Goal: Information Seeking & Learning: Learn about a topic

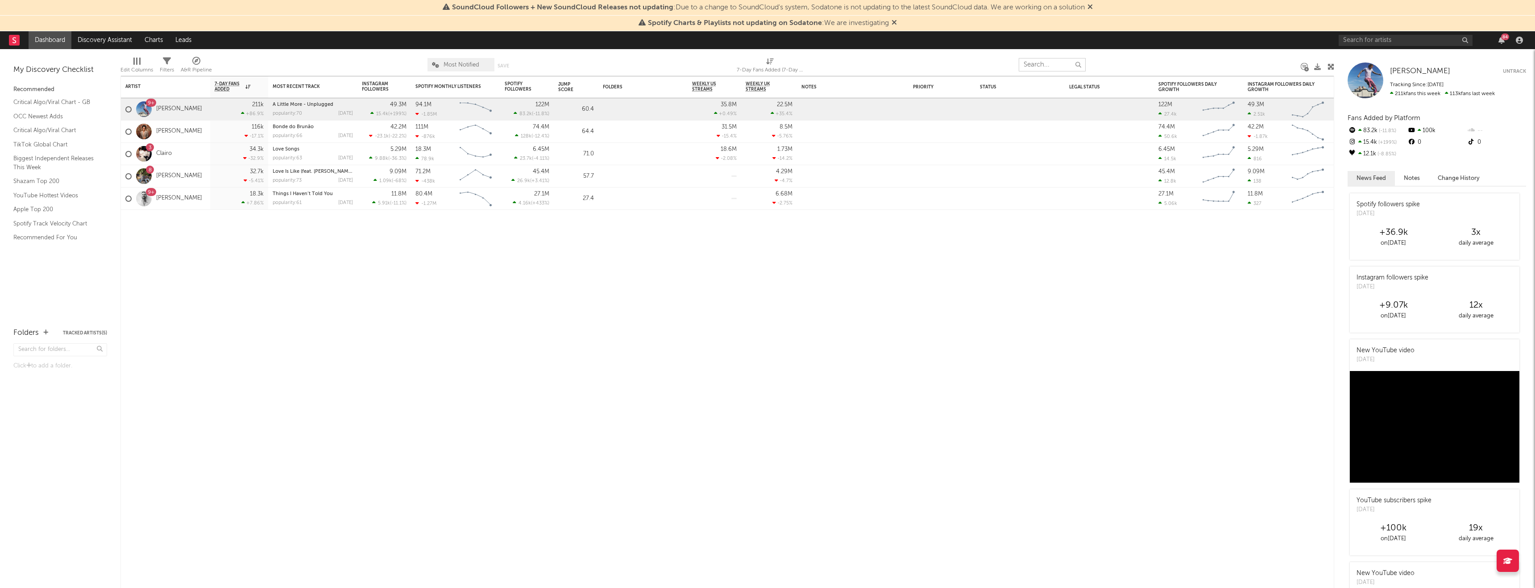
click at [1049, 59] on input "text" at bounding box center [1052, 64] width 67 height 13
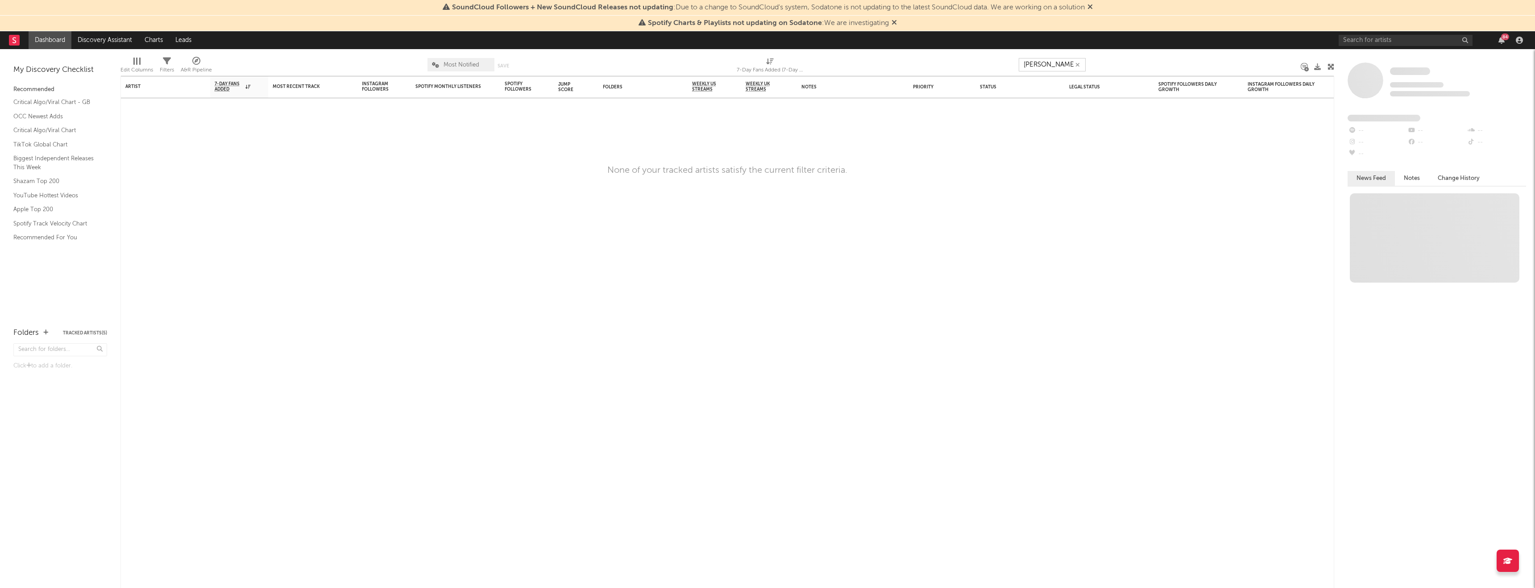
type input "[PERSON_NAME]"
click at [1092, 4] on icon at bounding box center [1090, 6] width 5 height 7
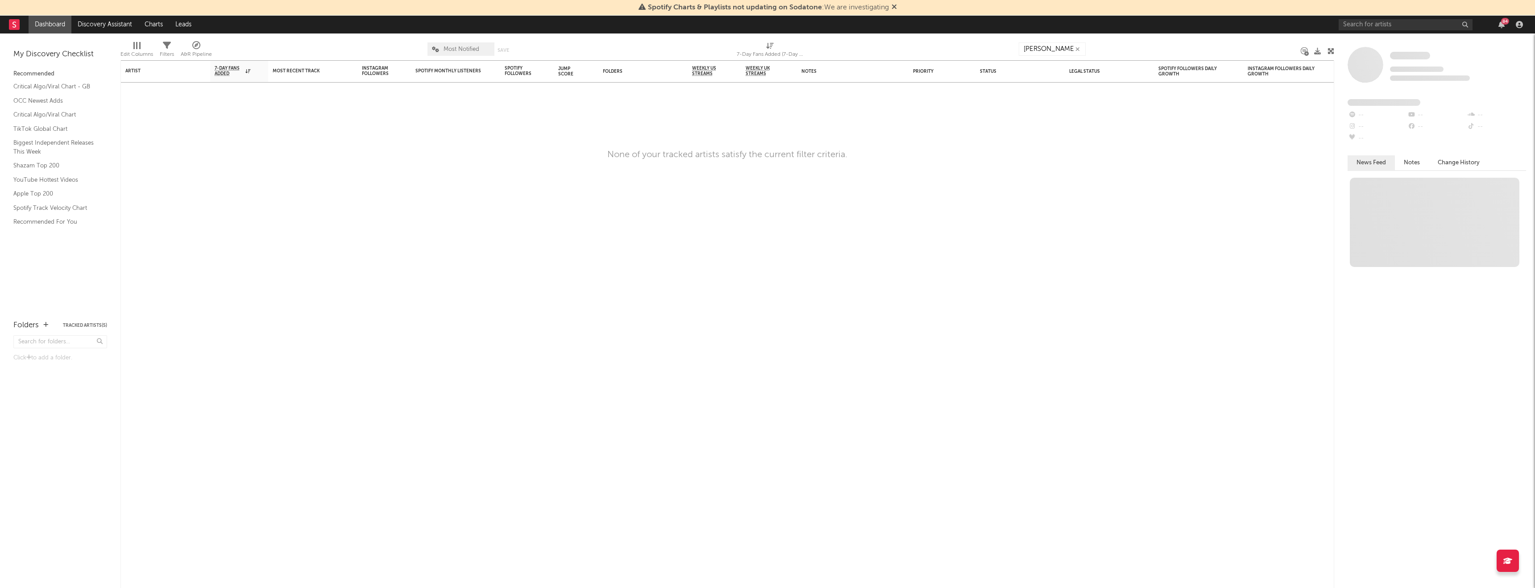
click at [893, 5] on icon at bounding box center [894, 6] width 5 height 7
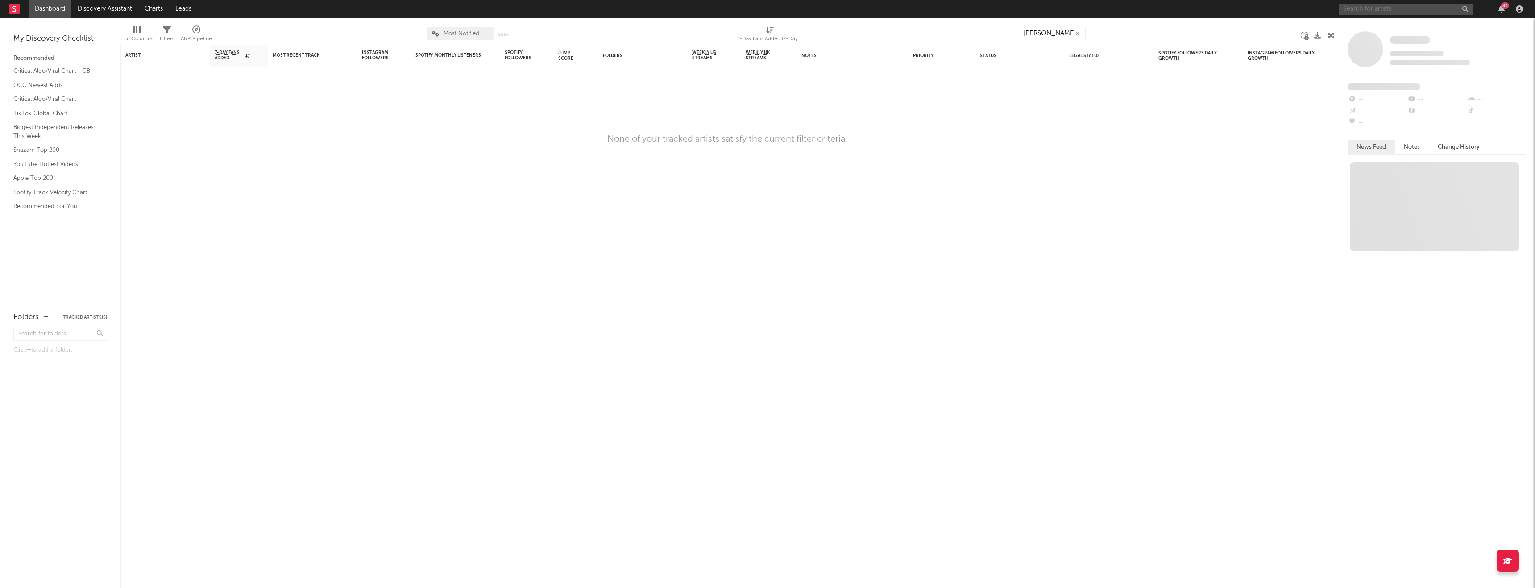
click at [1399, 8] on input "text" at bounding box center [1406, 9] width 134 height 11
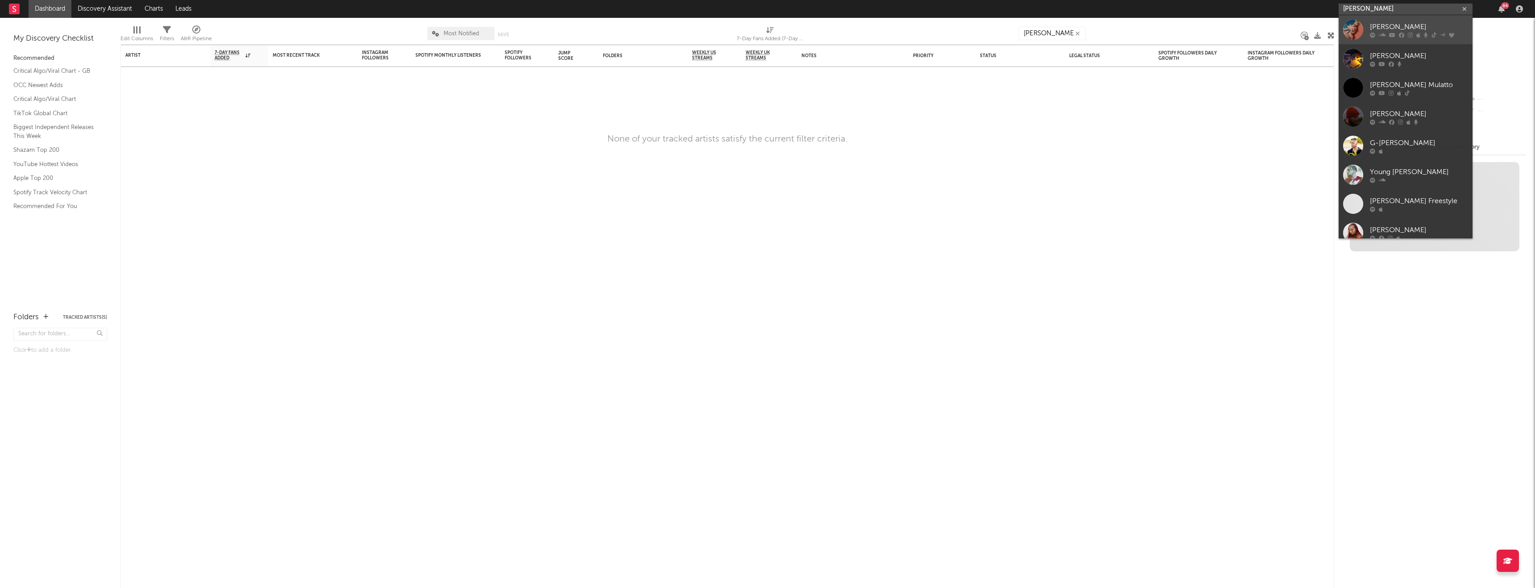
type input "[PERSON_NAME]"
click at [1399, 30] on div "[PERSON_NAME]" at bounding box center [1419, 26] width 98 height 11
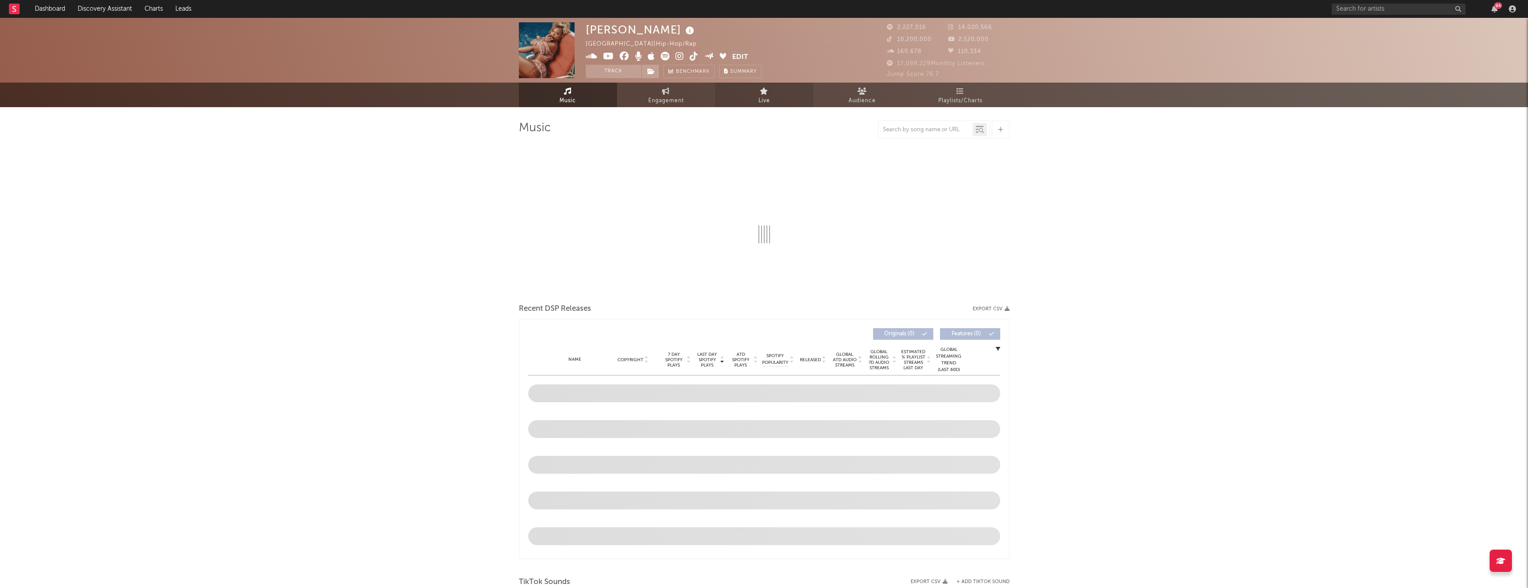
select select "6m"
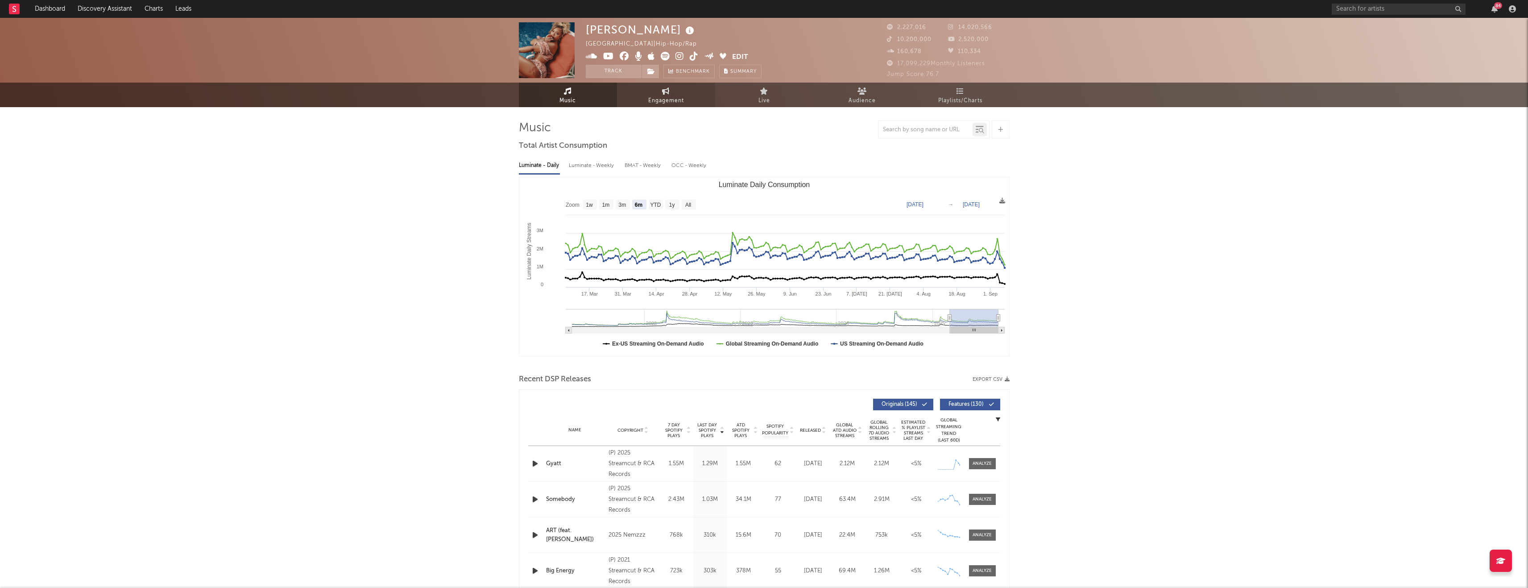
click at [696, 88] on link "Engagement" at bounding box center [666, 95] width 98 height 25
select select "1w"
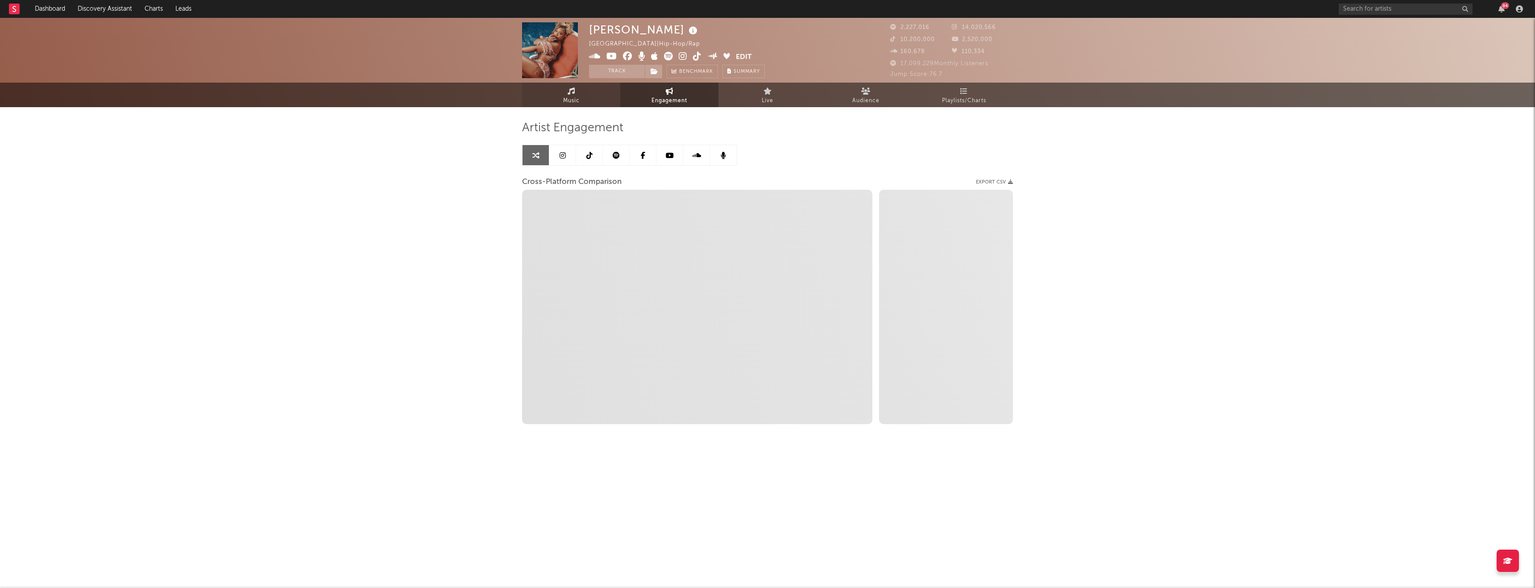
click at [581, 100] on link "Music" at bounding box center [571, 95] width 98 height 25
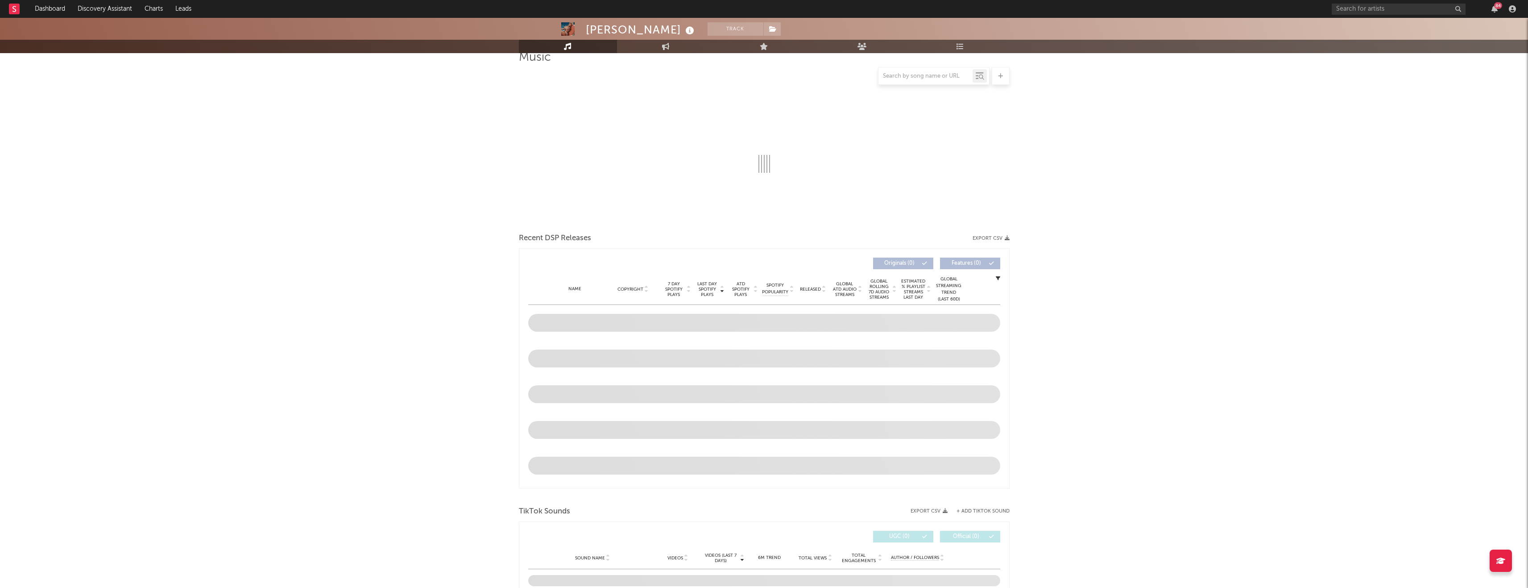
scroll to position [223, 0]
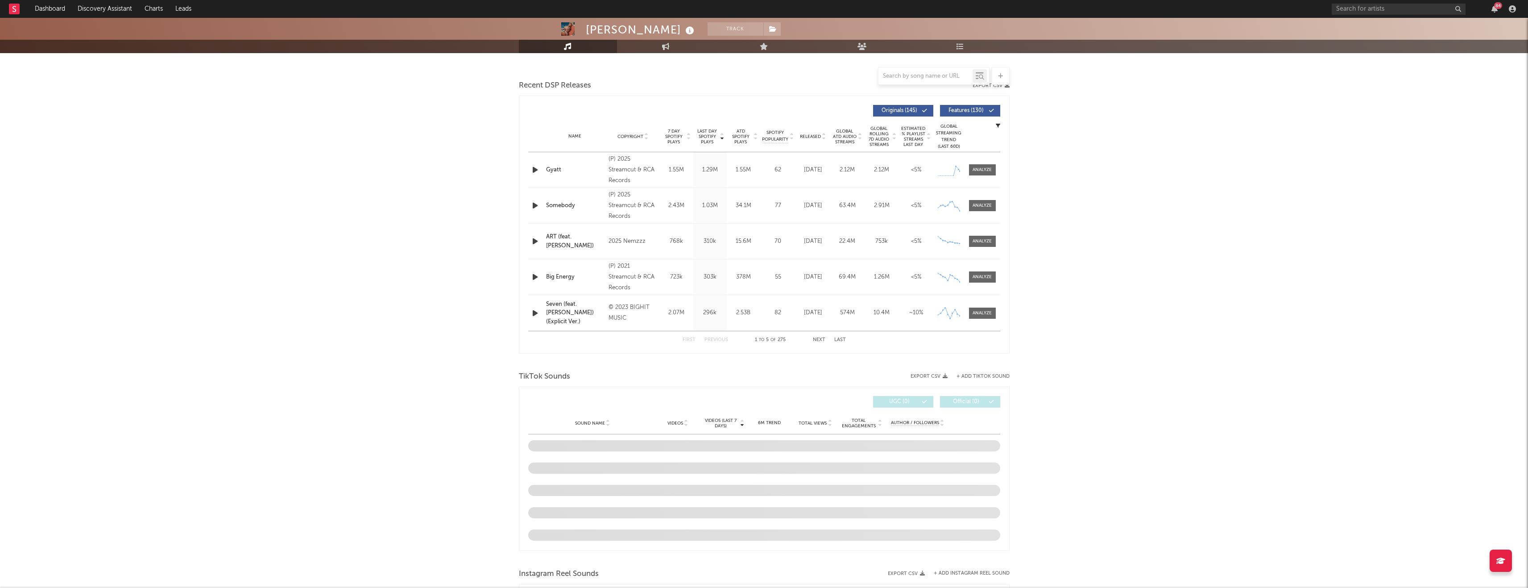
select select "6m"
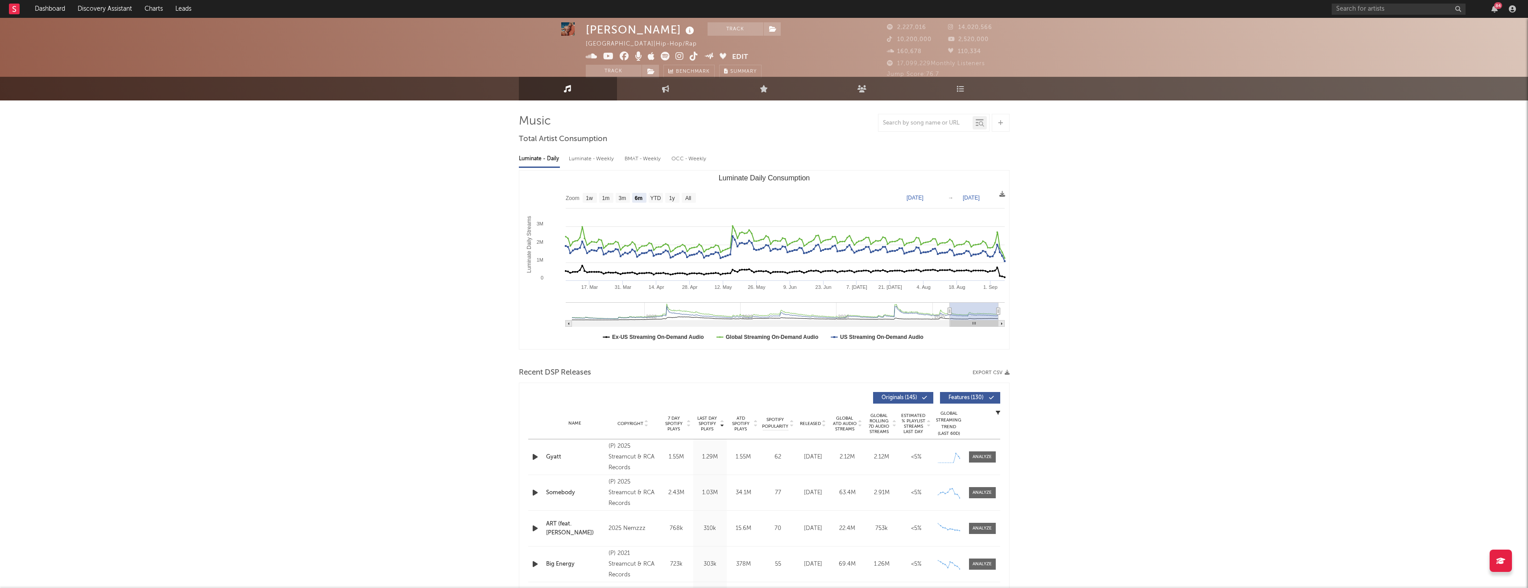
scroll to position [0, 0]
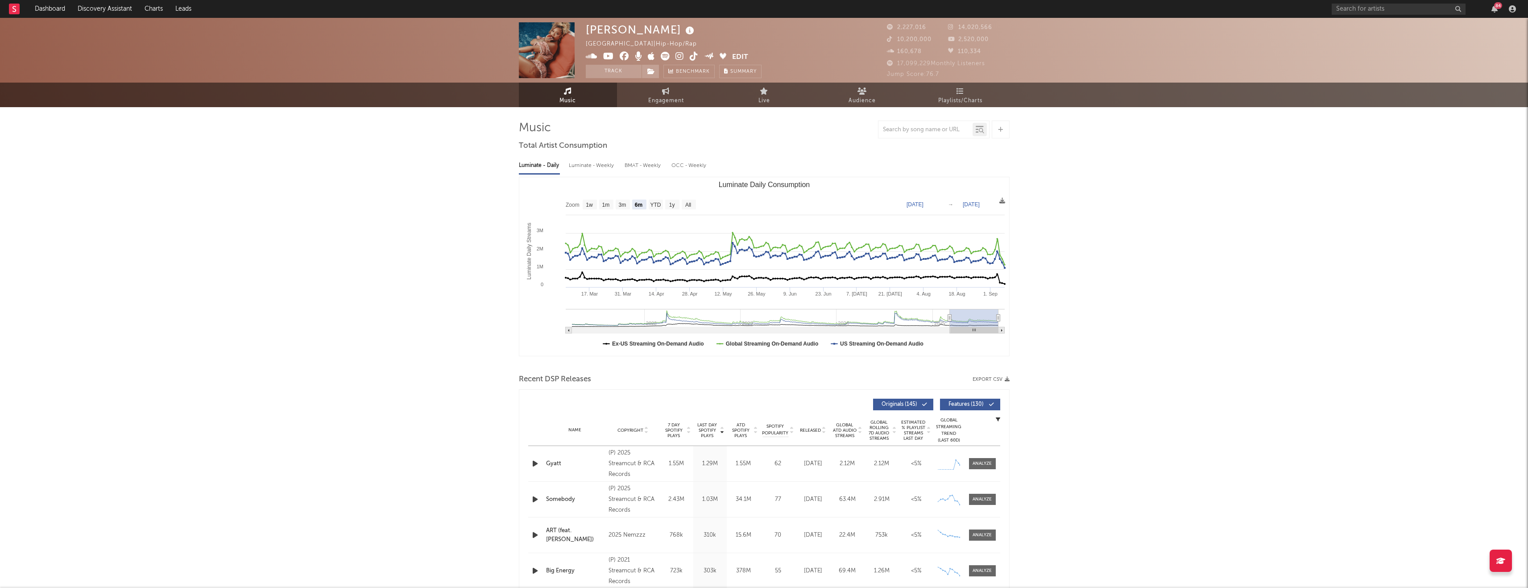
click at [939, 75] on span "Jump Score: 76.7" at bounding box center [913, 74] width 52 height 6
click at [662, 56] on icon at bounding box center [665, 56] width 9 height 9
